Goal: Transaction & Acquisition: Book appointment/travel/reservation

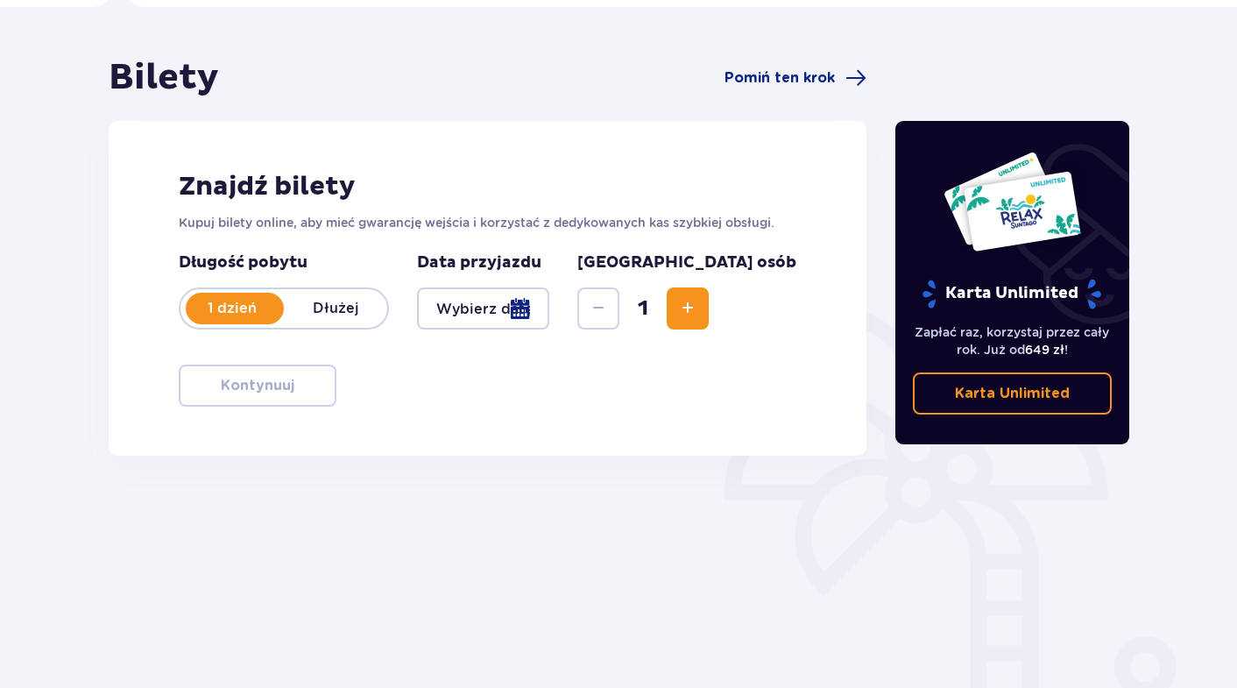
scroll to position [136, 0]
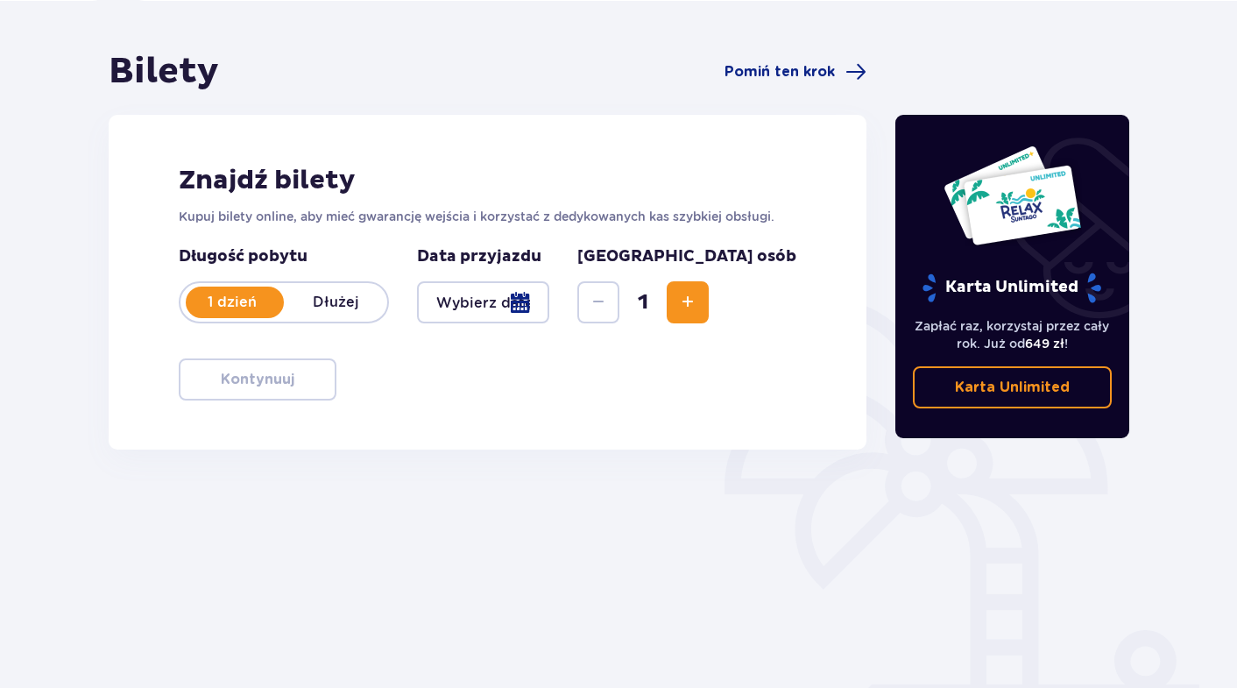
click at [549, 305] on div at bounding box center [483, 302] width 132 height 42
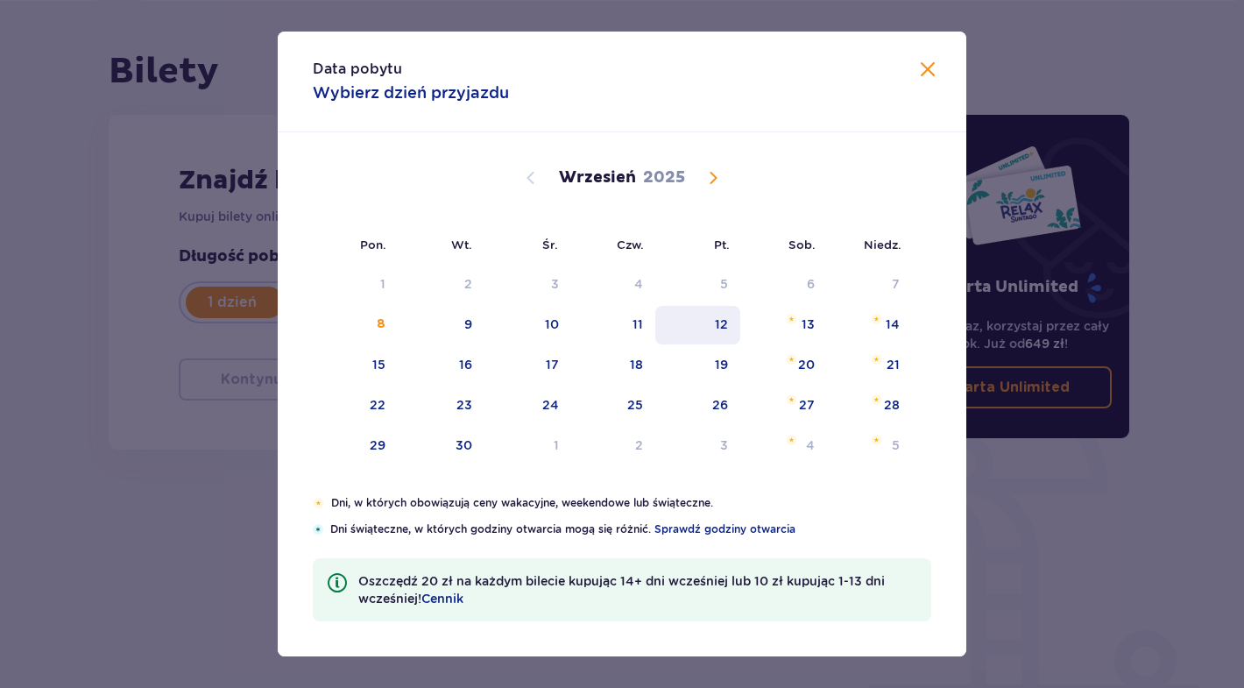
click at [697, 321] on div "12" at bounding box center [698, 325] width 85 height 39
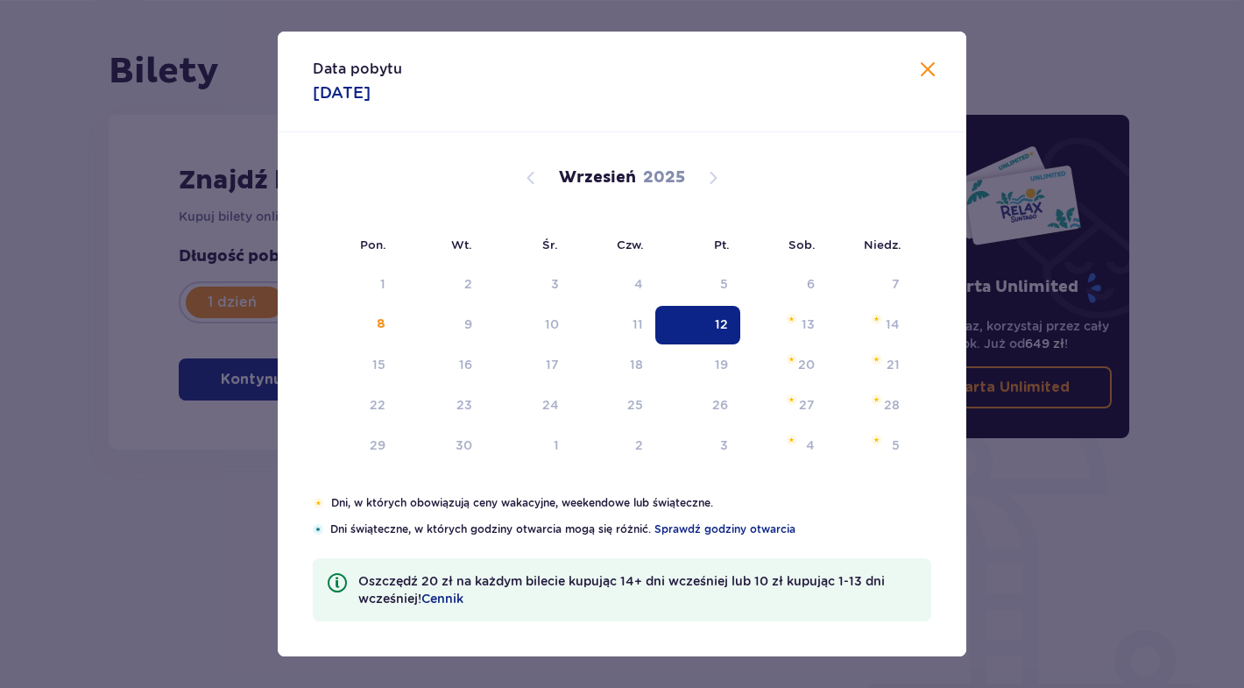
type input "[DATE]"
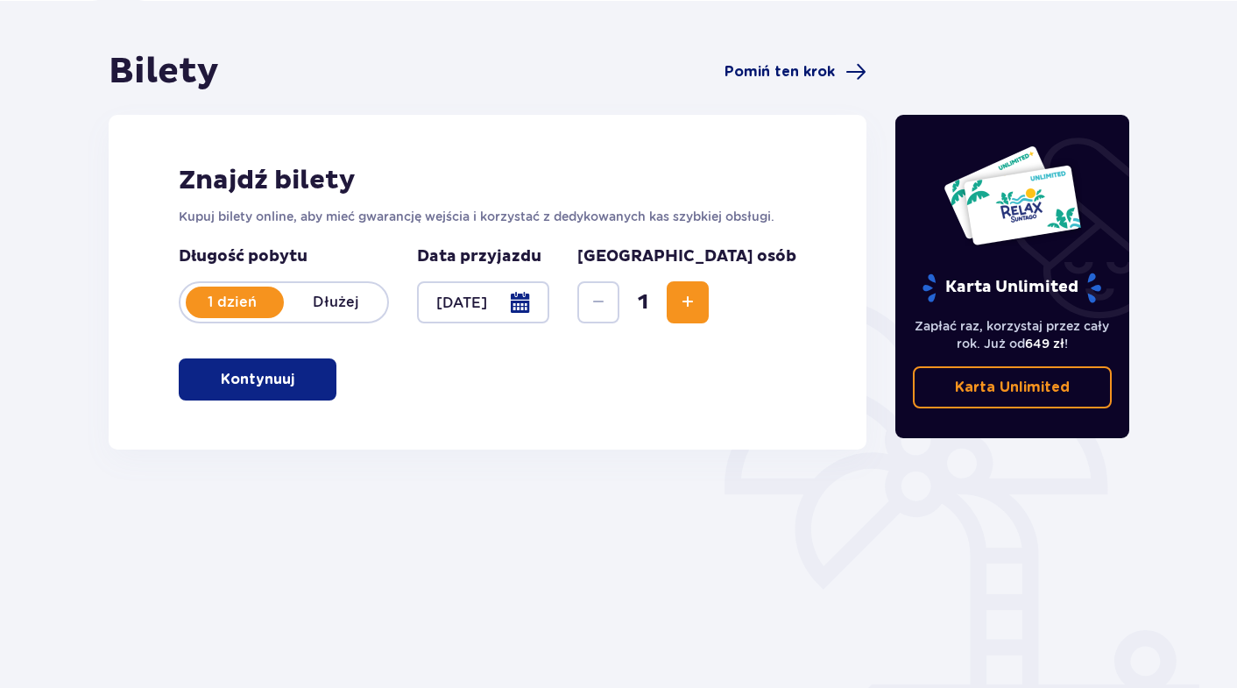
click at [859, 76] on span at bounding box center [856, 71] width 21 height 21
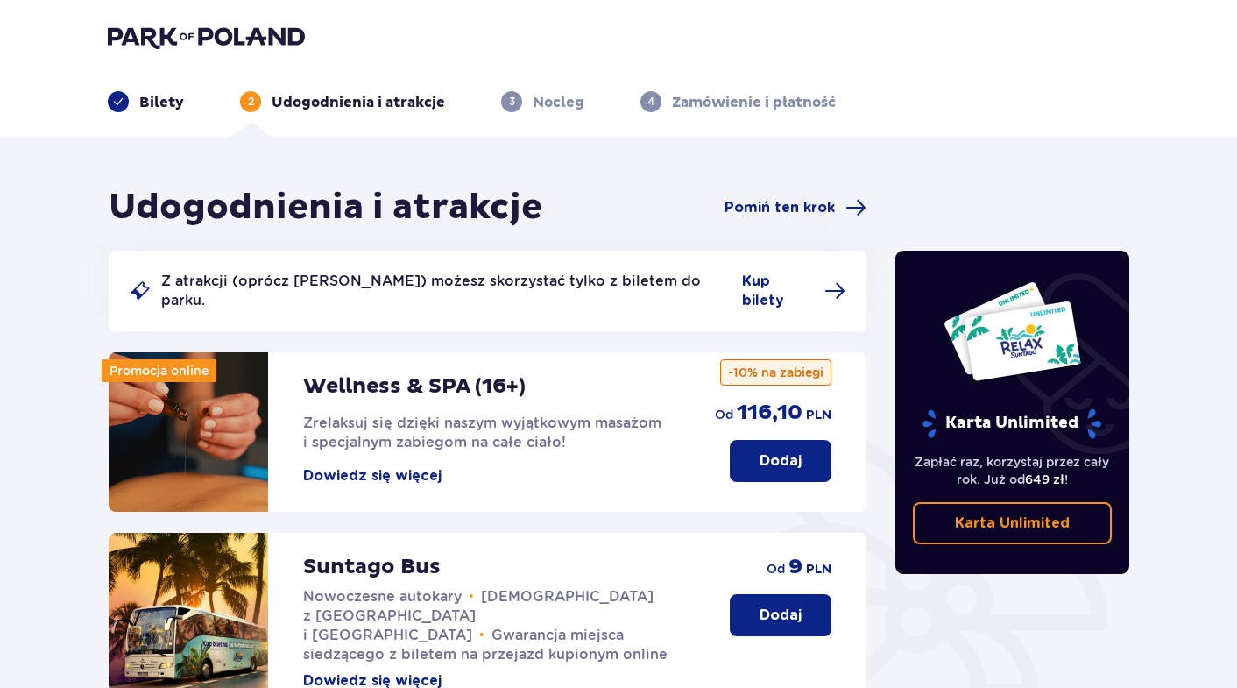
click at [764, 270] on div "Z atrakcji (oprócz [PERSON_NAME]) możesz skorzystać tylko z biletem do parku. K…" at bounding box center [488, 291] width 758 height 81
click at [769, 276] on span "Kup bilety" at bounding box center [778, 291] width 72 height 39
